Goal: Entertainment & Leisure: Consume media (video, audio)

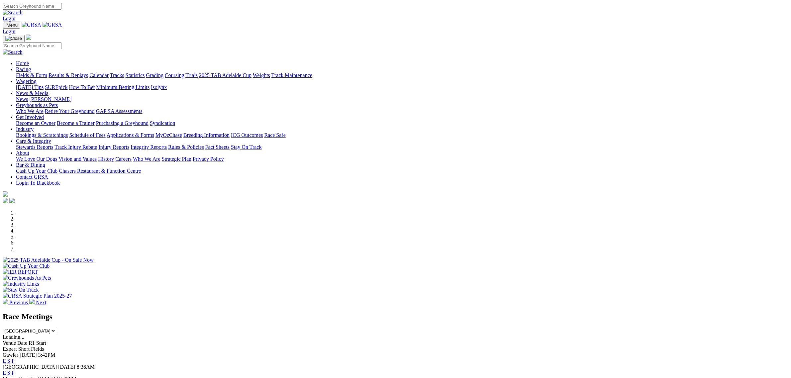
click at [31, 66] on link "Racing" at bounding box center [23, 69] width 15 height 6
click at [47, 72] on link "Fields & Form" at bounding box center [31, 75] width 31 height 6
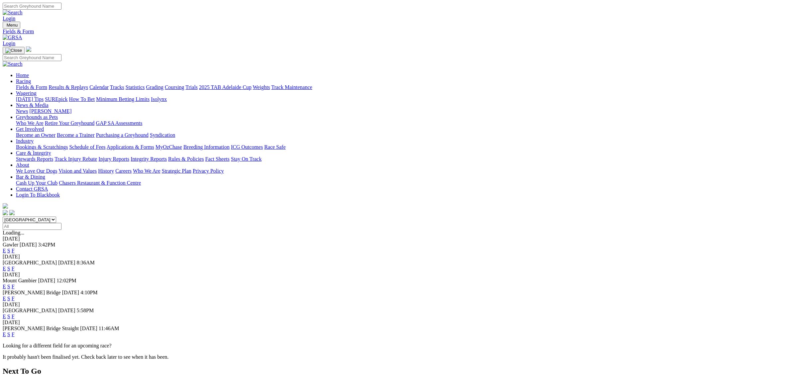
click at [56, 217] on select "South Australia New South Wales Northern Territory Queensland Tasmania Victoria…" at bounding box center [29, 220] width 53 height 6
select select "QLD"
click at [56, 217] on select "South Australia New South Wales Northern Territory Queensland Tasmania Victoria…" at bounding box center [29, 220] width 53 height 6
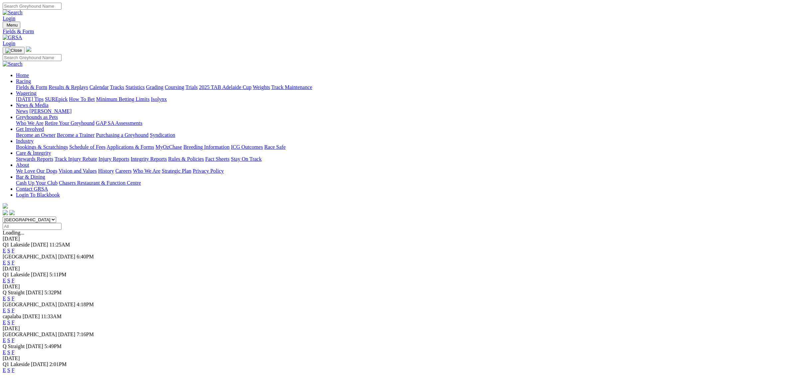
click at [6, 248] on link "E" at bounding box center [4, 251] width 3 height 6
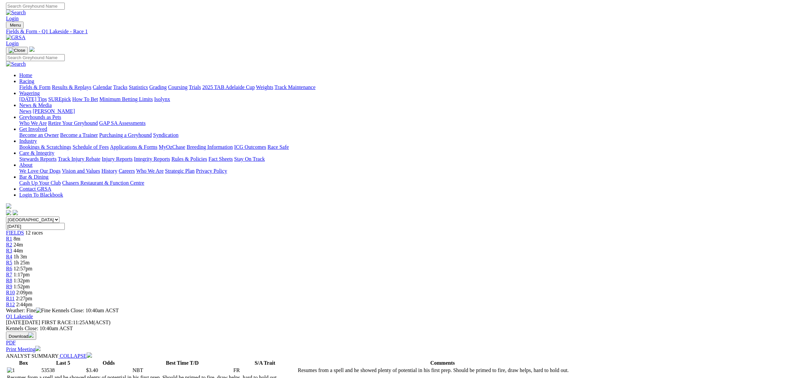
scroll to position [208, 0]
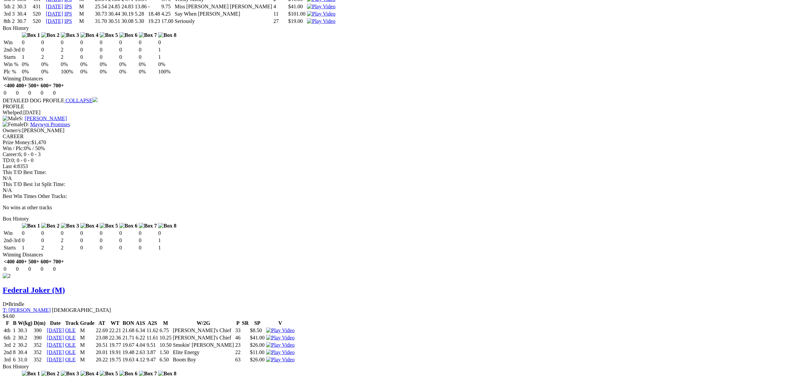
scroll to position [830, 0]
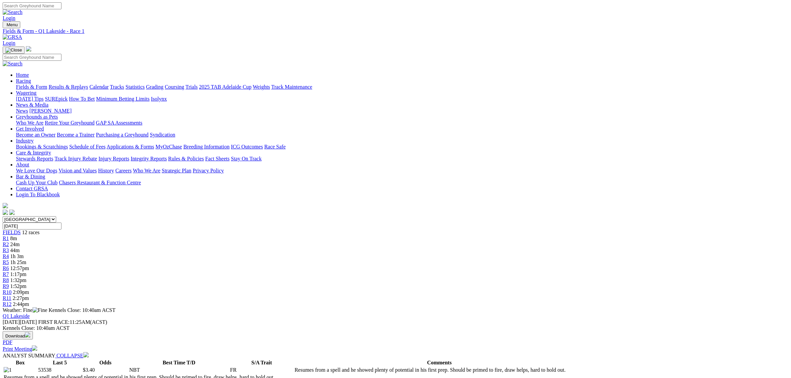
scroll to position [0, 0]
drag, startPoint x: 291, startPoint y: 107, endPoint x: 188, endPoint y: 152, distance: 112.0
click at [20, 248] on span "44m" at bounding box center [14, 251] width 9 height 6
